Goal: Information Seeking & Learning: Learn about a topic

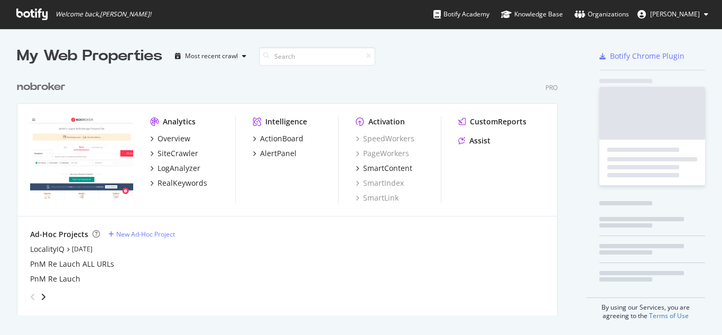
scroll to position [241, 541]
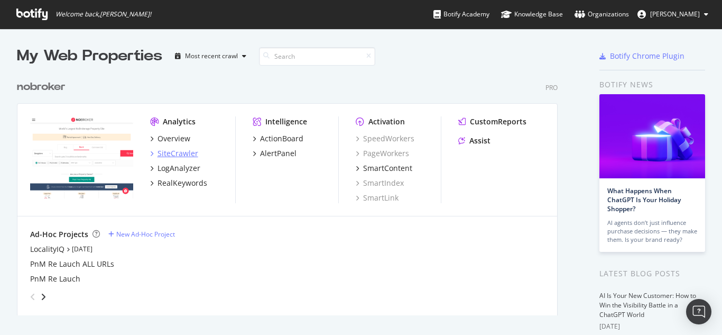
click at [169, 151] on div "SiteCrawler" at bounding box center [178, 153] width 41 height 11
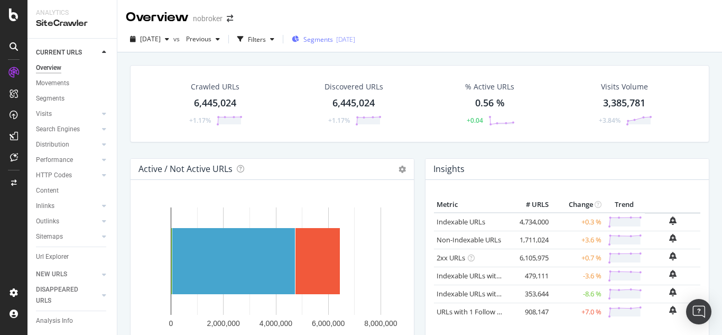
click at [333, 35] on span "Segments" at bounding box center [319, 39] width 30 height 9
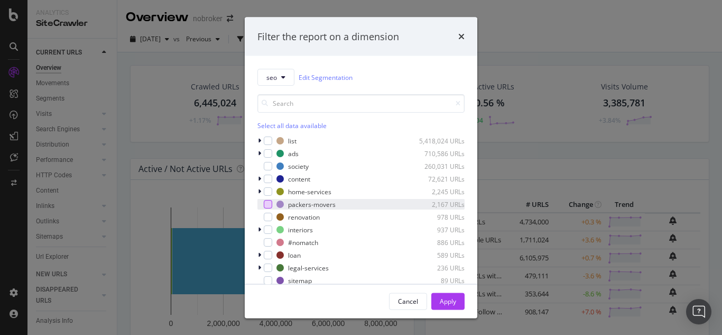
click at [268, 204] on div "modal" at bounding box center [268, 204] width 8 height 8
drag, startPoint x: 447, startPoint y: 298, endPoint x: 66, endPoint y: 181, distance: 398.4
click at [447, 298] on div "Apply" at bounding box center [448, 300] width 16 height 9
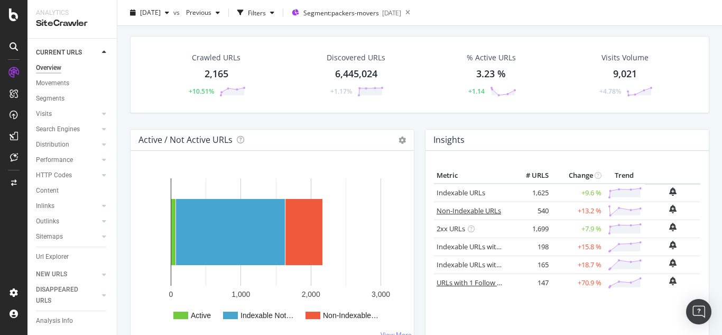
scroll to position [53, 0]
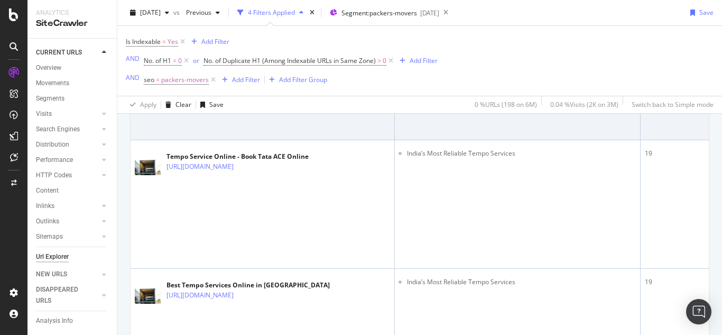
scroll to position [798, 0]
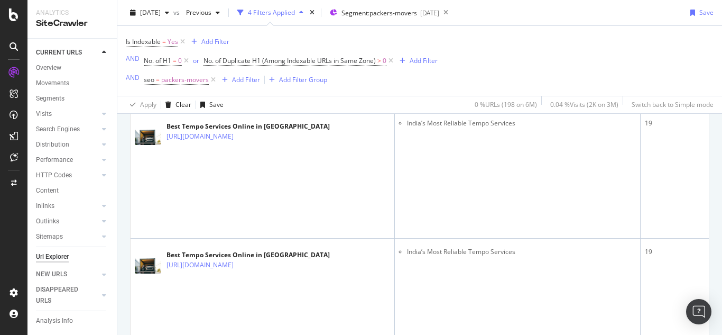
click at [244, 11] on icon at bounding box center [241, 8] width 6 height 6
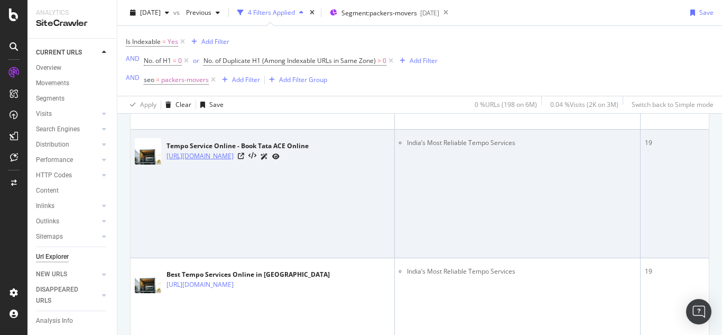
scroll to position [639, 0]
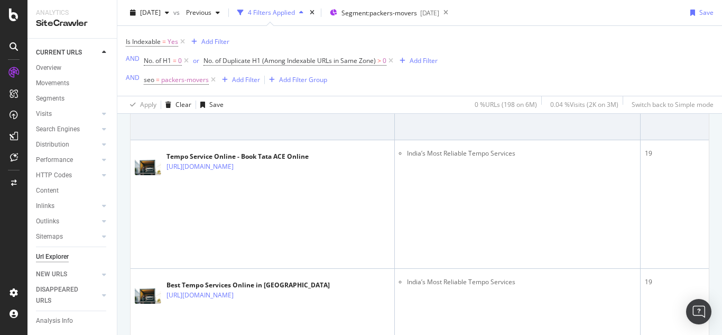
click at [244, 41] on icon at bounding box center [241, 38] width 6 height 6
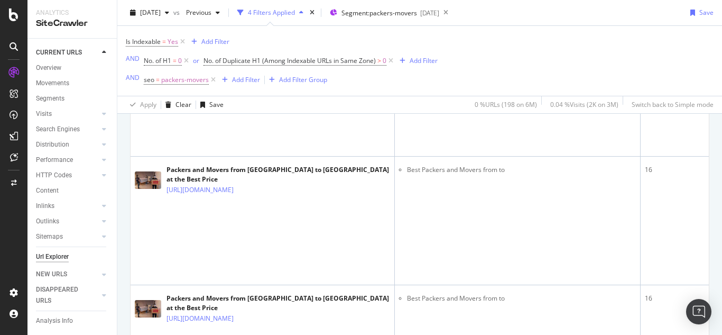
scroll to position [3072, 0]
